Goal: Transaction & Acquisition: Purchase product/service

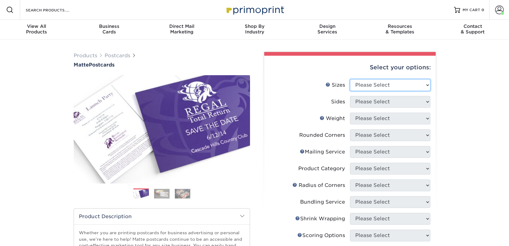
click at [381, 86] on select "Please Select 1.5" x 7" 2" x 4" 2" x 6" 2" x 7" 2" x 8" 2.12" x 5.5" 2.125" x 5…" at bounding box center [390, 85] width 80 height 12
select select "2.00x6.00"
click at [350, 79] on select "Please Select 1.5" x 7" 2" x 4" 2" x 6" 2" x 7" 2" x 8" 2.12" x 5.5" 2.125" x 5…" at bounding box center [390, 85] width 80 height 12
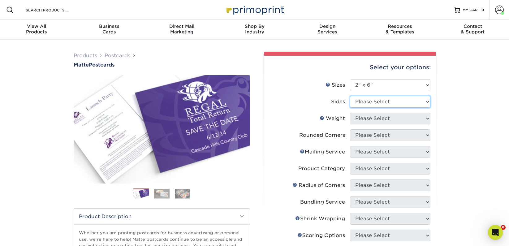
click at [368, 105] on select "Please Select Print Both Sides Print Front Only" at bounding box center [390, 102] width 80 height 12
select select "13abbda7-1d64-4f25-8bb2-c179b224825d"
click at [350, 96] on select "Please Select Print Both Sides Print Front Only" at bounding box center [390, 102] width 80 height 12
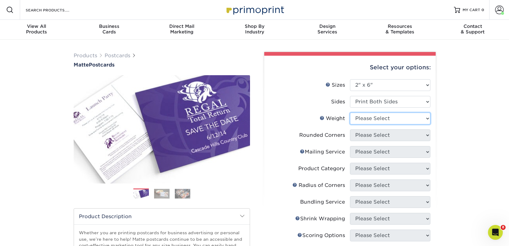
click at [367, 117] on select "Please Select 14PT 16PT" at bounding box center [390, 119] width 80 height 12
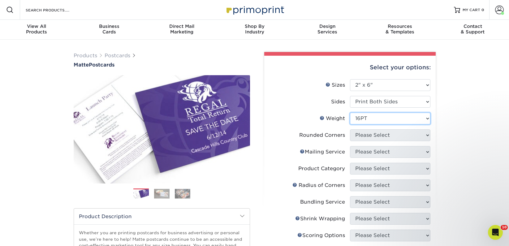
click at [350, 113] on select "Please Select 14PT 16PT" at bounding box center [390, 119] width 80 height 12
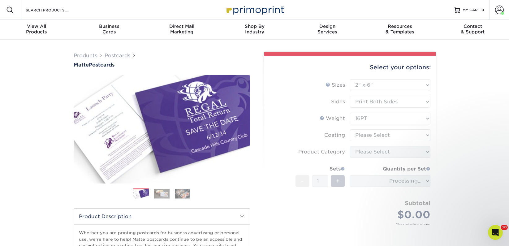
click at [367, 119] on form "Sizes Help Sizes Please Select 1.5" x 7" 2" x 4" 2" x 6" 2" x 7" 2" x 8" 2.12" …" at bounding box center [350, 159] width 162 height 161
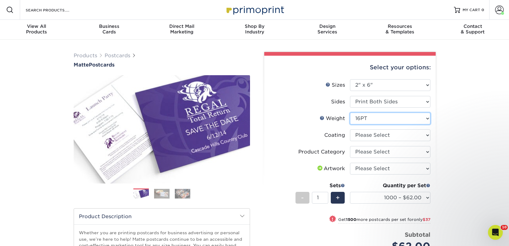
click at [371, 119] on select "Please Select 14PT 16PT" at bounding box center [390, 119] width 80 height 12
select select "14PT"
click at [350, 113] on select "Please Select 14PT 16PT" at bounding box center [390, 119] width 80 height 12
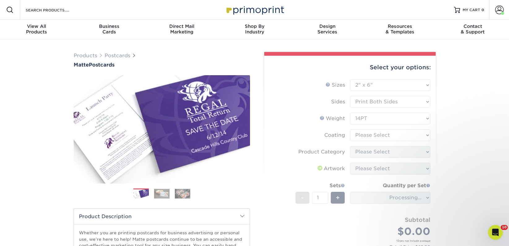
click at [370, 133] on form "Sizes Help Sizes Please Select 1.5" x 7" 2" x 4" 2" x 6" 2" x 7" 2" x 8" 2.12" …" at bounding box center [350, 170] width 162 height 183
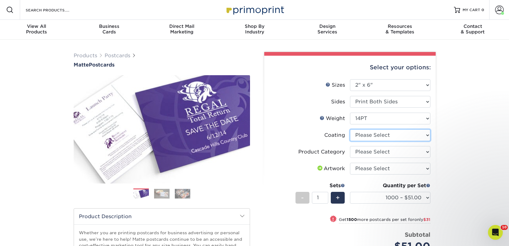
click at [370, 134] on select at bounding box center [390, 135] width 80 height 12
select select "121bb7b5-3b4d-429f-bd8d-bbf80e953313"
click at [350, 129] on select at bounding box center [390, 135] width 80 height 12
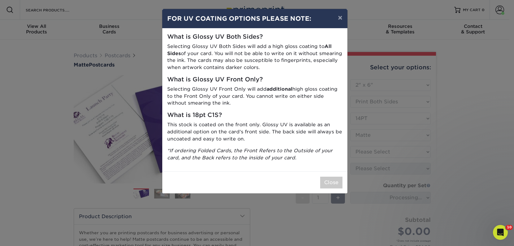
click at [365, 151] on div "× FOR UV COATING OPTIONS PLEASE NOTE: What is Glossy UV Both Sides? Selecting G…" at bounding box center [257, 123] width 514 height 246
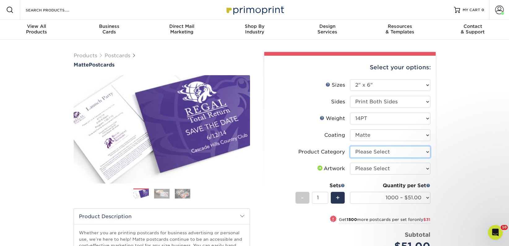
click at [365, 152] on select "Please Select Postcards" at bounding box center [390, 152] width 80 height 12
select select "9b7272e0-d6c8-4c3c-8e97-d3a1bcdab858"
click at [350, 146] on select "Please Select Postcards" at bounding box center [390, 152] width 80 height 12
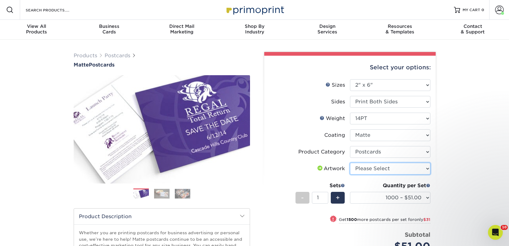
click at [367, 167] on select "Please Select I will upload files I need a design - $150" at bounding box center [390, 169] width 80 height 12
select select "upload"
click at [350, 163] on select "Please Select I will upload files I need a design - $150" at bounding box center [390, 169] width 80 height 12
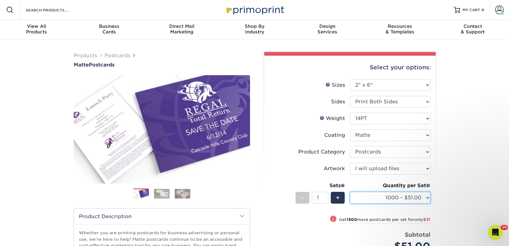
click at [410, 196] on select "1000 – $51.00 2500 – $82.00 5000 – $123.00 10000 – $234.00 15000 – $344.00 2000…" at bounding box center [390, 198] width 80 height 12
select select "5000 – $123.00"
click at [350, 192] on select "1000 – $51.00 2500 – $82.00 5000 – $123.00 10000 – $234.00 15000 – $344.00 2000…" at bounding box center [390, 198] width 80 height 12
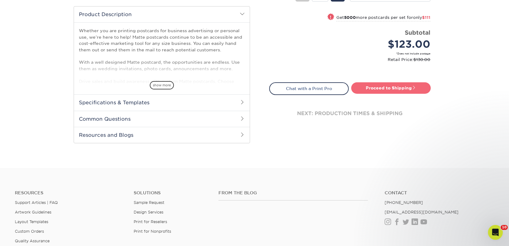
click at [382, 86] on link "Proceed to Shipping" at bounding box center [391, 87] width 80 height 11
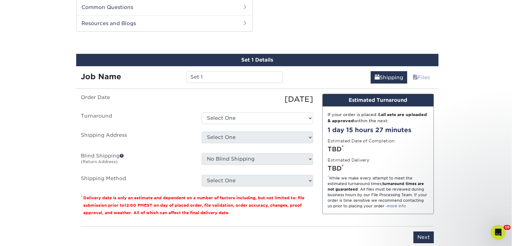
scroll to position [315, 0]
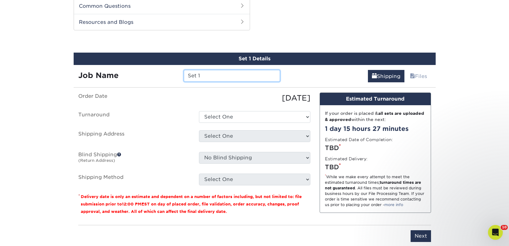
click at [196, 73] on input "Set 1" at bounding box center [232, 76] width 96 height 12
paste input "City Lit Books"
type input "City Lit Books"
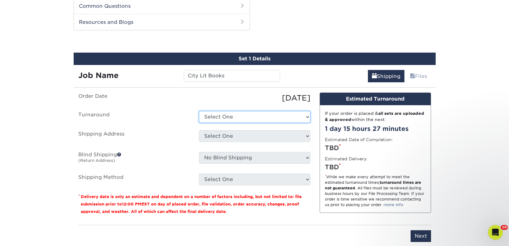
click at [218, 117] on select "Select One 2-4 Business Days 2 Day Next Business Day" at bounding box center [254, 117] width 111 height 12
select select "a9cd5a85-4071-4433-97be-2a724b9524af"
click at [199, 111] on select "Select One 2-4 Business Days 2 Day Next Business Day" at bounding box center [254, 117] width 111 height 12
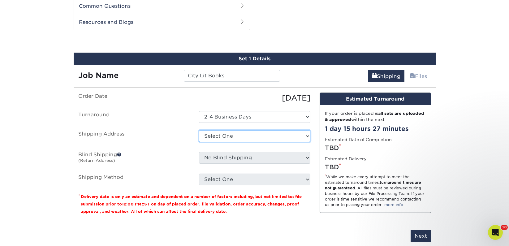
click at [215, 137] on select "Select One 2nd Floor Convention Center A Better Today Books & Boutique A Good B…" at bounding box center [254, 136] width 111 height 12
select select "newaddress"
click at [199, 130] on select "Select One 2nd Floor Convention Center A Better Today Books & Boutique A Good B…" at bounding box center [254, 136] width 111 height 12
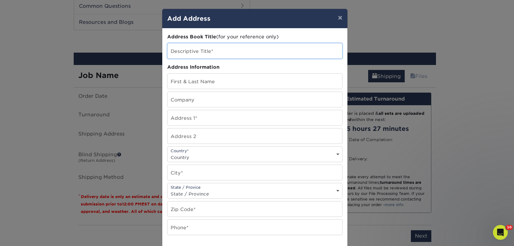
click at [197, 52] on input "text" at bounding box center [254, 50] width 175 height 15
paste input "City Lit Books"
type input "City Lit Books"
click at [183, 100] on input "text" at bounding box center [254, 99] width 175 height 15
paste input "City Lit Books"
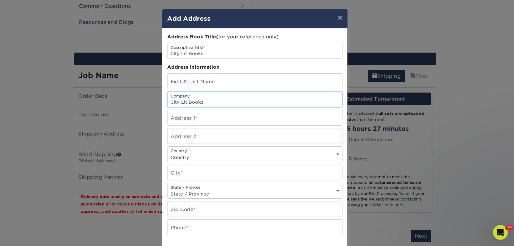
type input "City Lit Books"
click at [176, 81] on input "text" at bounding box center [254, 81] width 175 height 15
paste input "Stephanie Kitchen"
type input "Stephanie Kitchen"
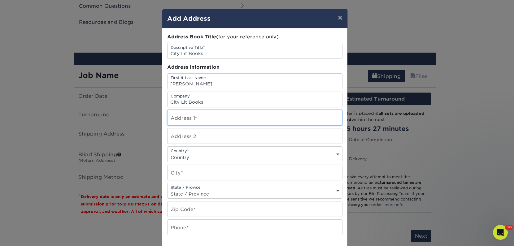
click at [178, 121] on input "text" at bounding box center [254, 117] width 175 height 15
paste input "City Lit Books"
click at [187, 118] on input "City Lit Books" at bounding box center [254, 117] width 175 height 15
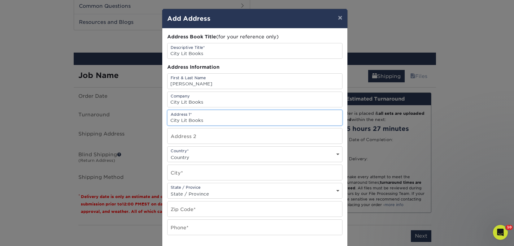
click at [187, 118] on input "City Lit Books" at bounding box center [254, 117] width 175 height 15
paste input "2523 N. Kedzie Blvd"
type input "2523 N. Kedzie Blvd"
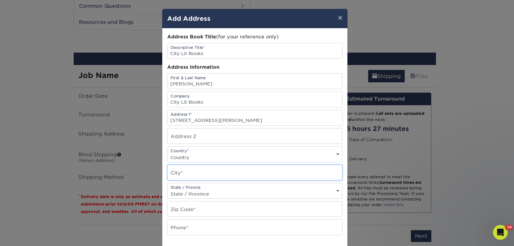
click at [184, 172] on input "text" at bounding box center [254, 172] width 175 height 15
paste input "CHICAGO"
type input "CHICAGO"
click at [183, 159] on select "Country United States Canada ----------------------------- Afghanistan Albania …" at bounding box center [254, 157] width 175 height 9
select select "US"
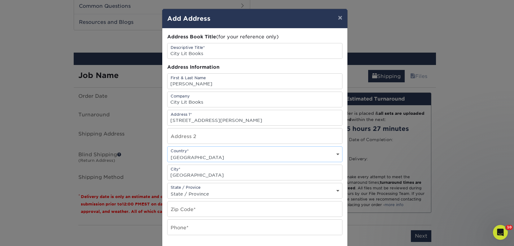
click at [167, 153] on select "Country United States Canada ----------------------------- Afghanistan Albania …" at bounding box center [254, 157] width 175 height 9
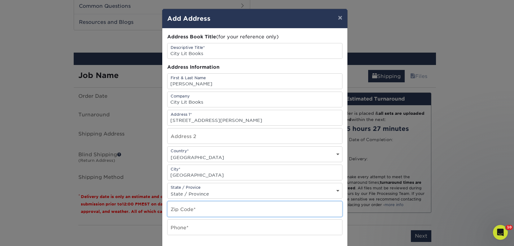
click at [179, 211] on input "text" at bounding box center [254, 209] width 175 height 15
paste input "60647"
type input "60647"
click at [170, 228] on input "text" at bounding box center [254, 227] width 175 height 15
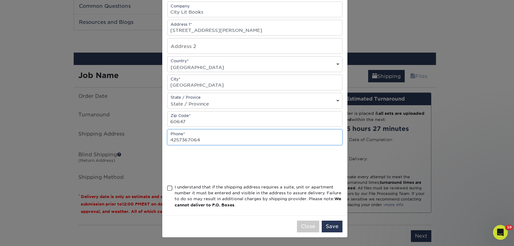
scroll to position [90, 0]
type input "4257367064"
click at [184, 186] on div "I understand that if the shipping address requires a suite, unit or apartment n…" at bounding box center [259, 196] width 168 height 24
click at [0, 0] on input "I understand that if the shipping address requires a suite, unit or apartment n…" at bounding box center [0, 0] width 0 height 0
click at [334, 228] on button "Save" at bounding box center [332, 226] width 21 height 12
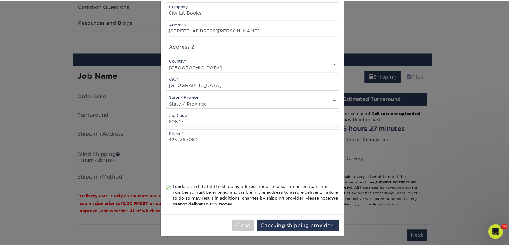
scroll to position [0, 0]
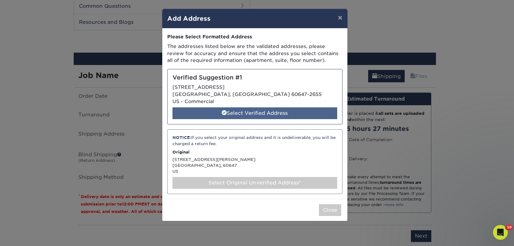
click at [271, 113] on div "Select Verified Address" at bounding box center [254, 113] width 165 height 12
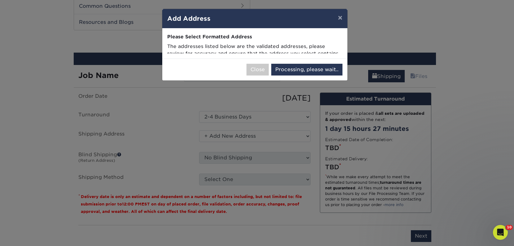
select select "285364"
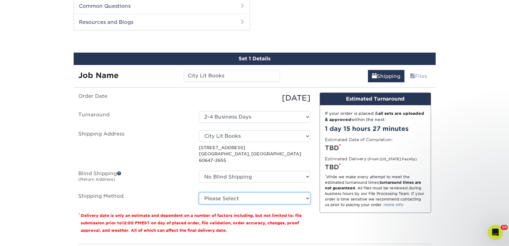
click at [266, 195] on select "Please Select Ground Shipping (+$33.57) 3 Day Shipping Service (+$49.04) 2 Day …" at bounding box center [254, 199] width 111 height 12
select select "03"
click at [199, 193] on select "Please Select Ground Shipping (+$33.57) 3 Day Shipping Service (+$49.04) 2 Day …" at bounding box center [254, 199] width 111 height 12
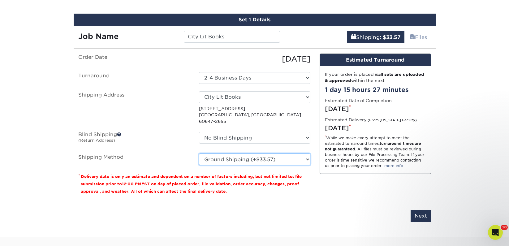
scroll to position [364, 0]
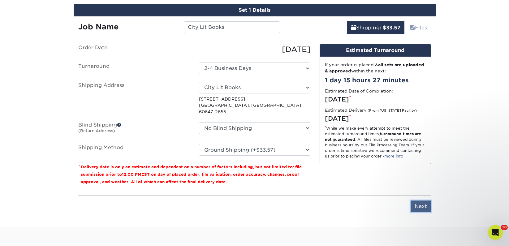
click at [416, 203] on input "Next" at bounding box center [421, 207] width 20 height 12
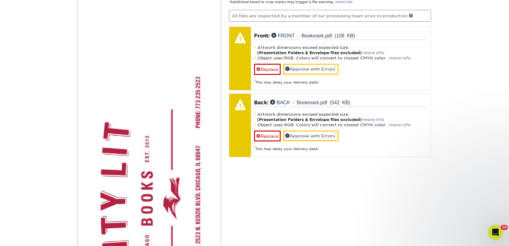
scroll to position [544, 0]
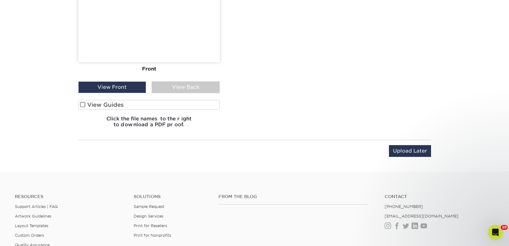
click at [145, 106] on label "View Guides" at bounding box center [149, 105] width 142 height 10
click at [0, 0] on input "View Guides" at bounding box center [0, 0] width 0 height 0
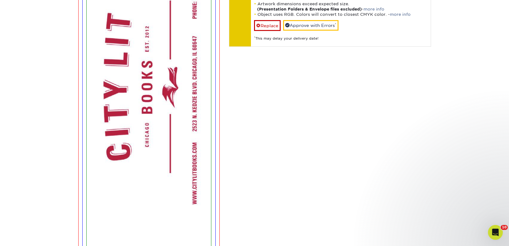
scroll to position [420, 0]
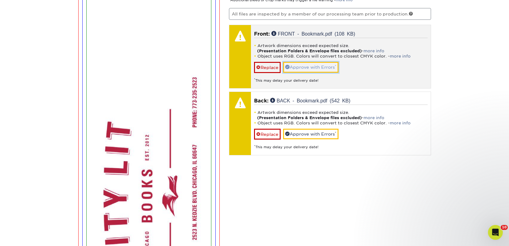
click at [296, 69] on link "Approve with Errors *" at bounding box center [310, 67] width 55 height 11
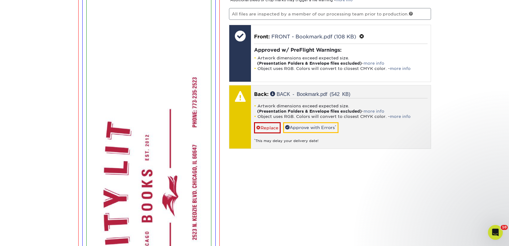
click at [299, 133] on div "* This may delay your delivery date!" at bounding box center [341, 138] width 174 height 10
click at [299, 129] on link "Approve with Errors *" at bounding box center [310, 127] width 55 height 11
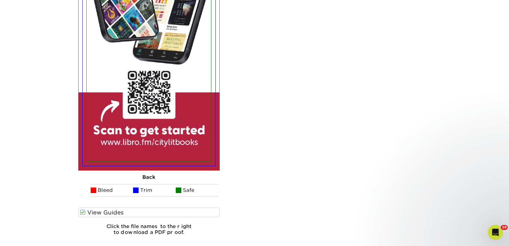
click at [110, 215] on label "View Guides" at bounding box center [149, 213] width 142 height 10
click at [0, 0] on input "View Guides" at bounding box center [0, 0] width 0 height 0
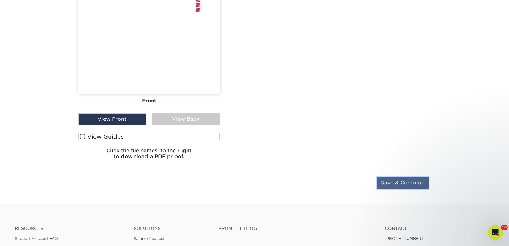
click at [415, 185] on input "Save & Continue" at bounding box center [403, 183] width 52 height 12
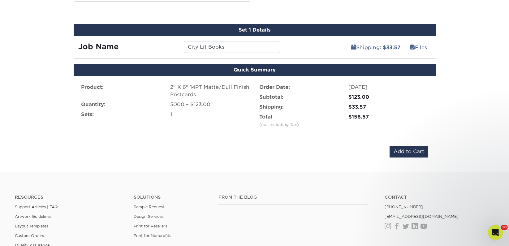
scroll to position [323, 0]
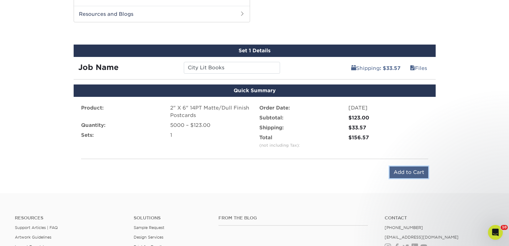
click at [416, 170] on input "Add to Cart" at bounding box center [409, 173] width 39 height 12
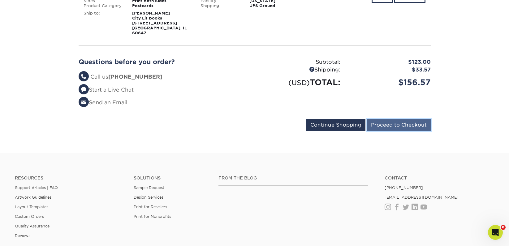
click at [390, 123] on input "Proceed to Checkout" at bounding box center [399, 125] width 64 height 12
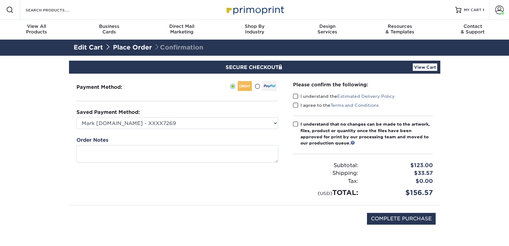
click at [296, 95] on span at bounding box center [295, 96] width 5 height 6
click at [0, 0] on input "I understand the Estimated Delivery Policy" at bounding box center [0, 0] width 0 height 0
click at [296, 105] on span at bounding box center [295, 105] width 5 height 6
click at [0, 0] on input "I agree to the Terms and Conditions" at bounding box center [0, 0] width 0 height 0
click at [298, 124] on label "I understand that no changes can be made to the artwork, files, product or quan…" at bounding box center [363, 133] width 140 height 25
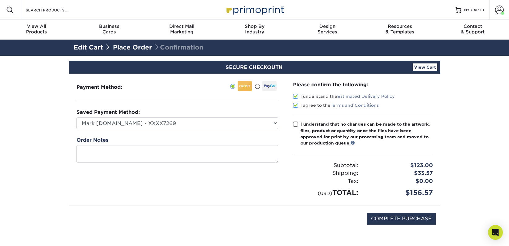
click at [0, 0] on input "I understand that no changes can be made to the artwork, files, product or quan…" at bounding box center [0, 0] width 0 height 0
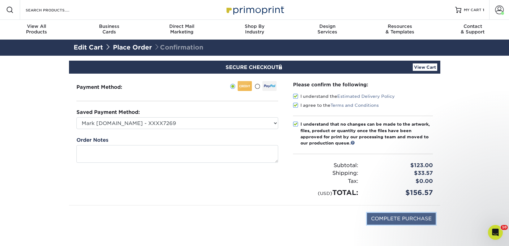
click at [388, 219] on input "COMPLETE PURCHASE" at bounding box center [401, 219] width 69 height 12
type input "PROCESSING, PLEASE WAIT..."
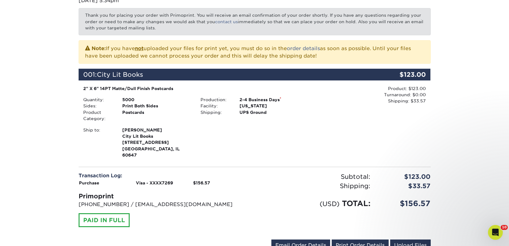
scroll to position [216, 0]
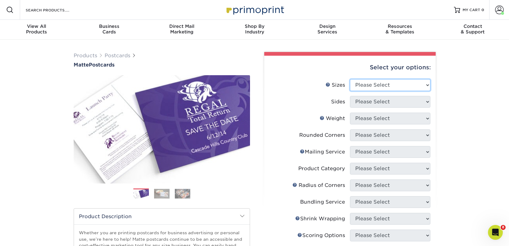
click at [372, 87] on select "Please Select 1.5" x 7" 2" x 4" 2" x 6" 2" x 7" 2" x 8" 2.12" x 5.5" 2.125" x 5…" at bounding box center [390, 85] width 80 height 12
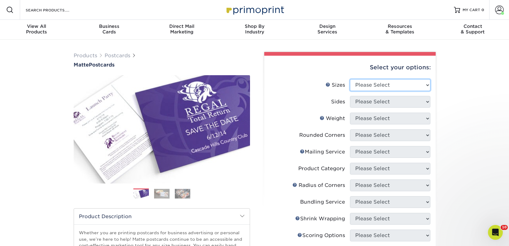
select select "2.00x6.00"
click at [350, 79] on select "Please Select 1.5" x 7" 2" x 4" 2" x 6" 2" x 7" 2" x 8" 2.12" x 5.5" 2.125" x 5…" at bounding box center [390, 85] width 80 height 12
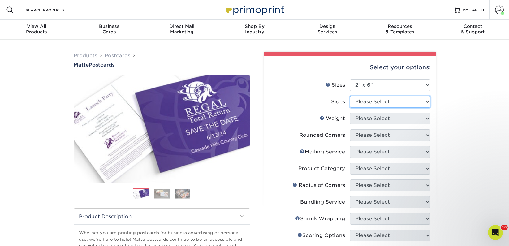
click at [365, 104] on select "Please Select Print Both Sides Print Front Only" at bounding box center [390, 102] width 80 height 12
select select "13abbda7-1d64-4f25-8bb2-c179b224825d"
click at [350, 96] on select "Please Select Print Both Sides Print Front Only" at bounding box center [390, 102] width 80 height 12
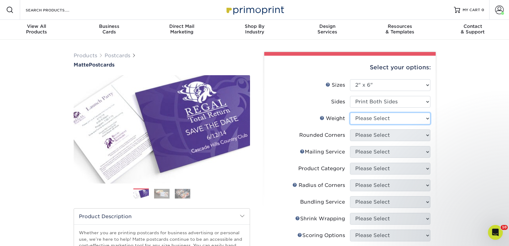
click at [366, 118] on select "Please Select 14PT 16PT" at bounding box center [390, 119] width 80 height 12
click at [350, 113] on select "Please Select 14PT 16PT" at bounding box center [390, 119] width 80 height 12
click at [365, 122] on select "Please Select 14PT 16PT" at bounding box center [390, 119] width 80 height 12
select select "14PT"
click at [350, 113] on select "Please Select 14PT 16PT" at bounding box center [390, 119] width 80 height 12
